Goal: Navigation & Orientation: Find specific page/section

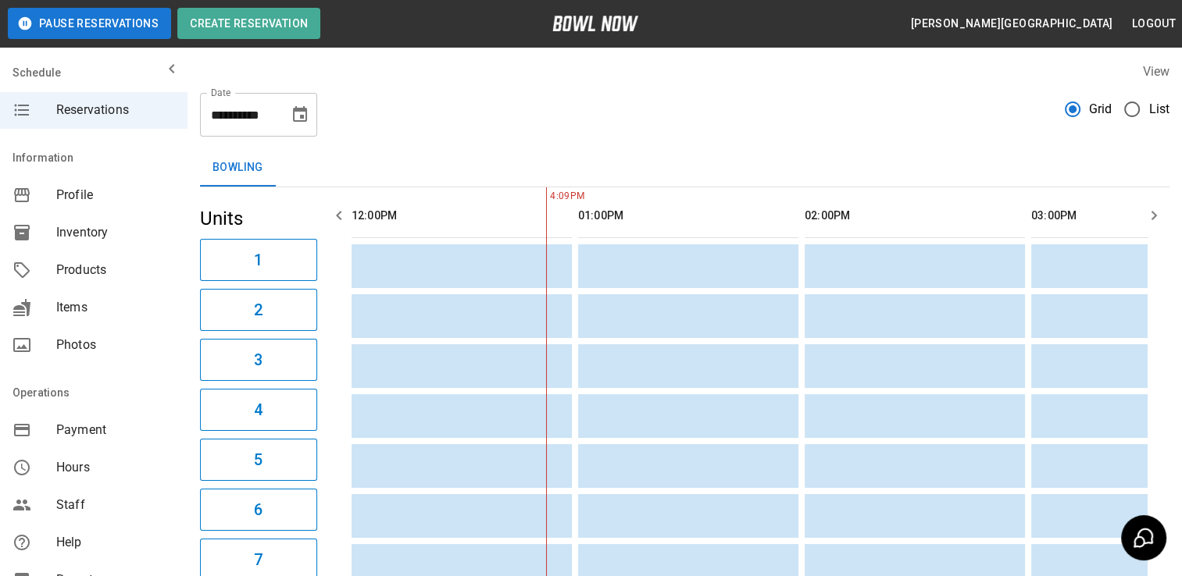
scroll to position [0, 1242]
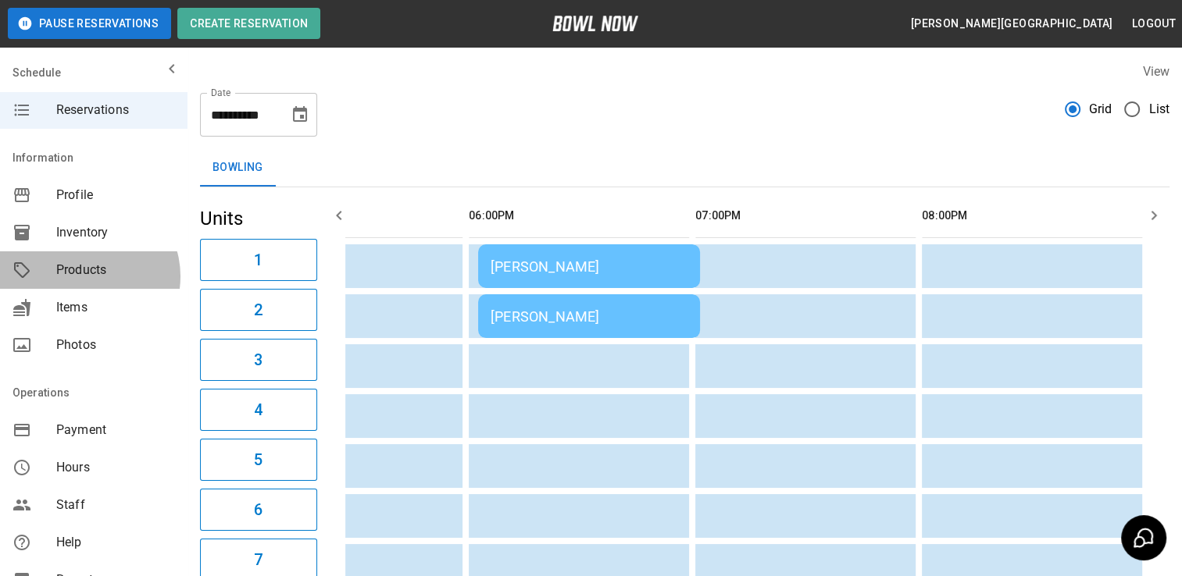
click at [87, 276] on span "Products" at bounding box center [115, 270] width 119 height 19
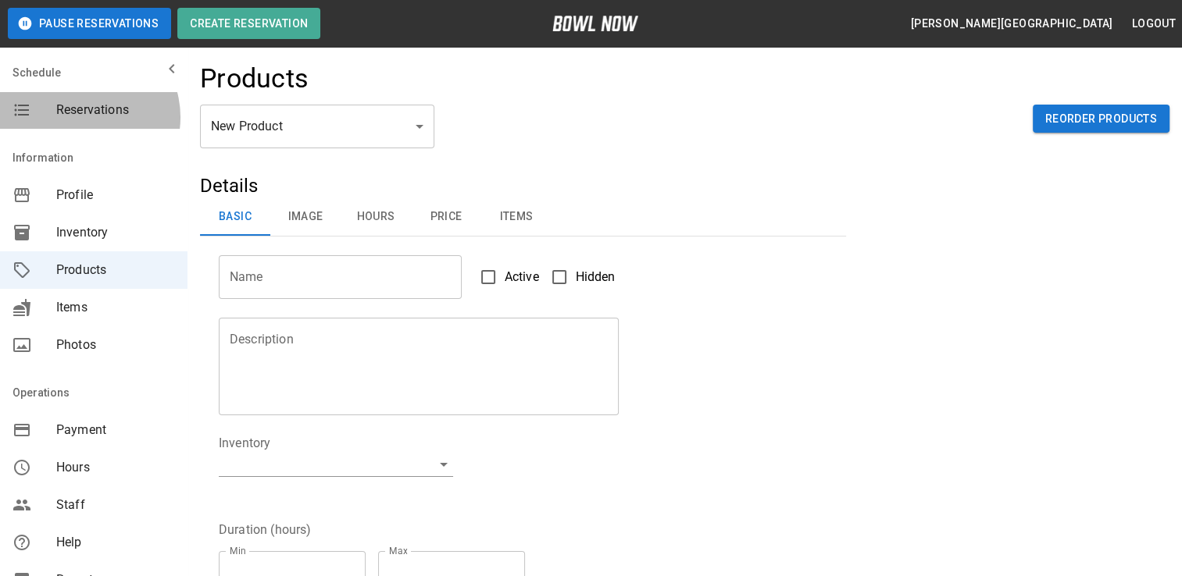
click at [84, 117] on span "Reservations" at bounding box center [115, 110] width 119 height 19
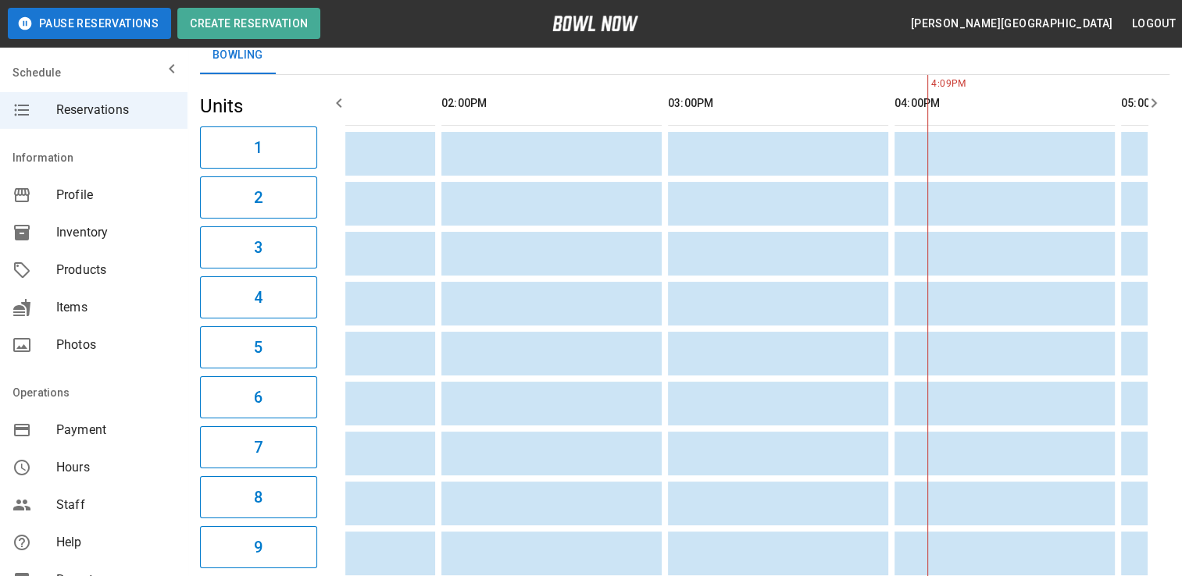
scroll to position [0, 37]
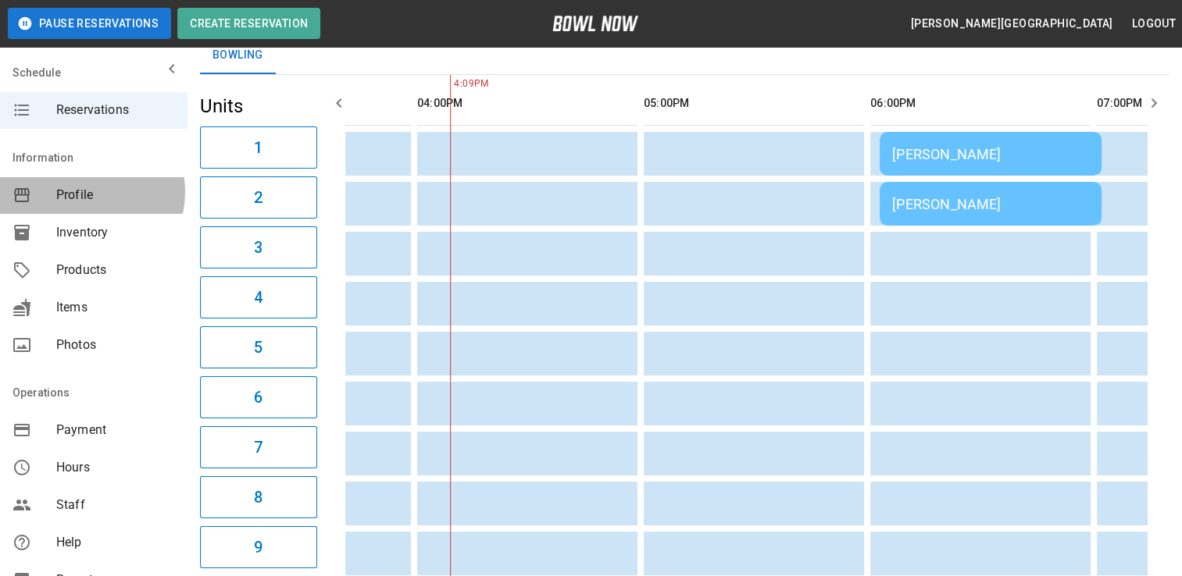
click at [91, 192] on span "Profile" at bounding box center [115, 195] width 119 height 19
